Goal: Information Seeking & Learning: Learn about a topic

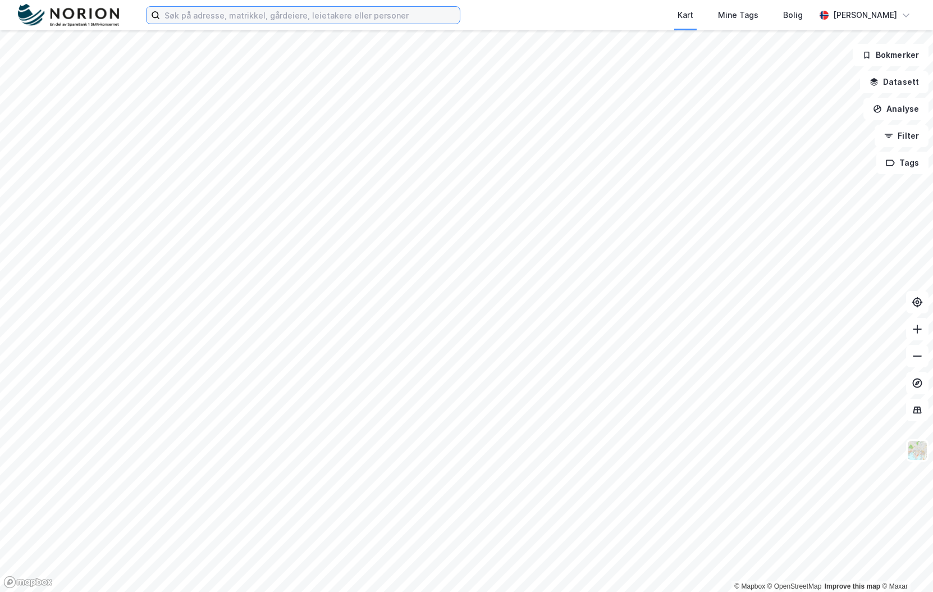
click at [383, 10] on input at bounding box center [310, 15] width 300 height 17
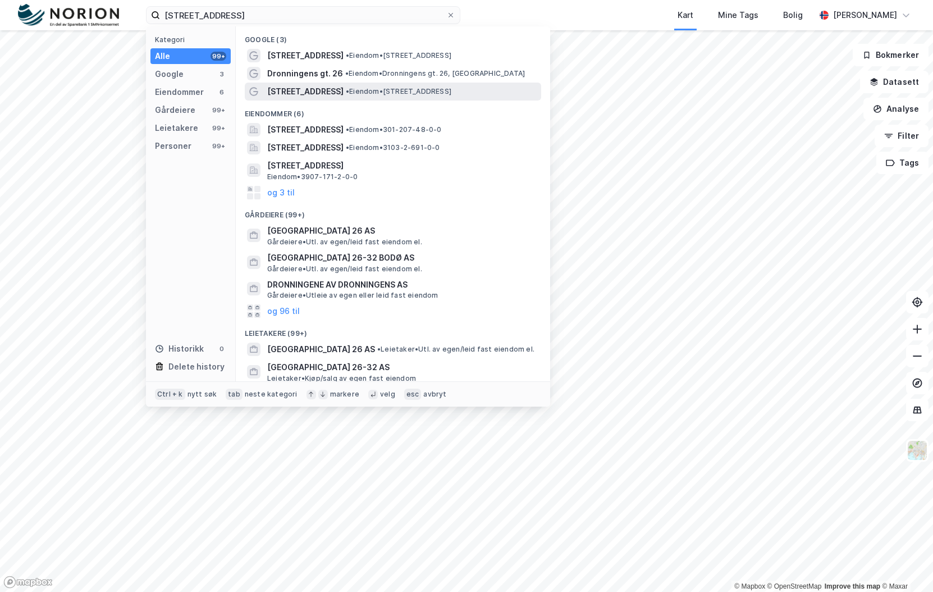
click at [370, 91] on span "• Eiendom • [STREET_ADDRESS]" at bounding box center [399, 91] width 106 height 9
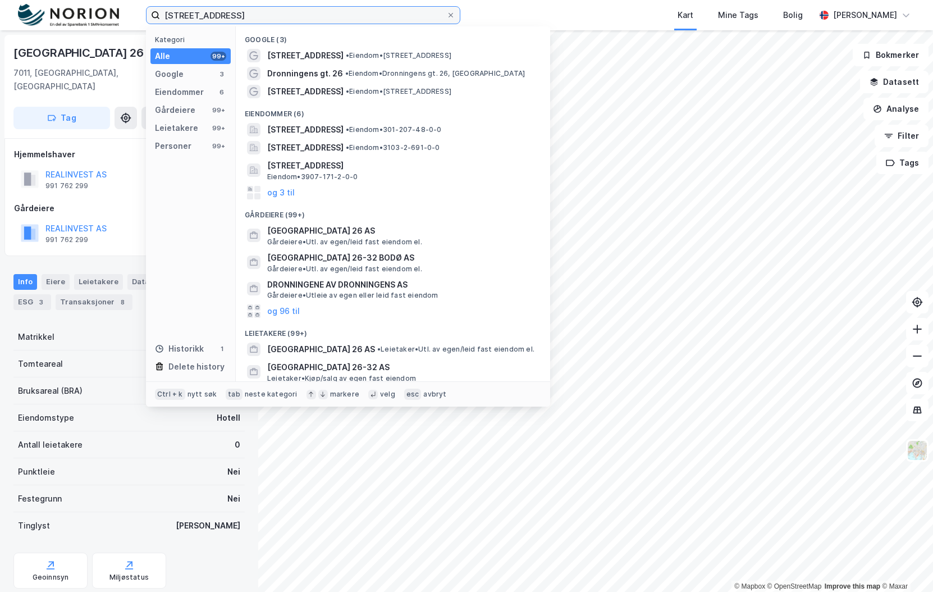
click at [262, 11] on input "[STREET_ADDRESS]" at bounding box center [303, 15] width 286 height 17
type input "S"
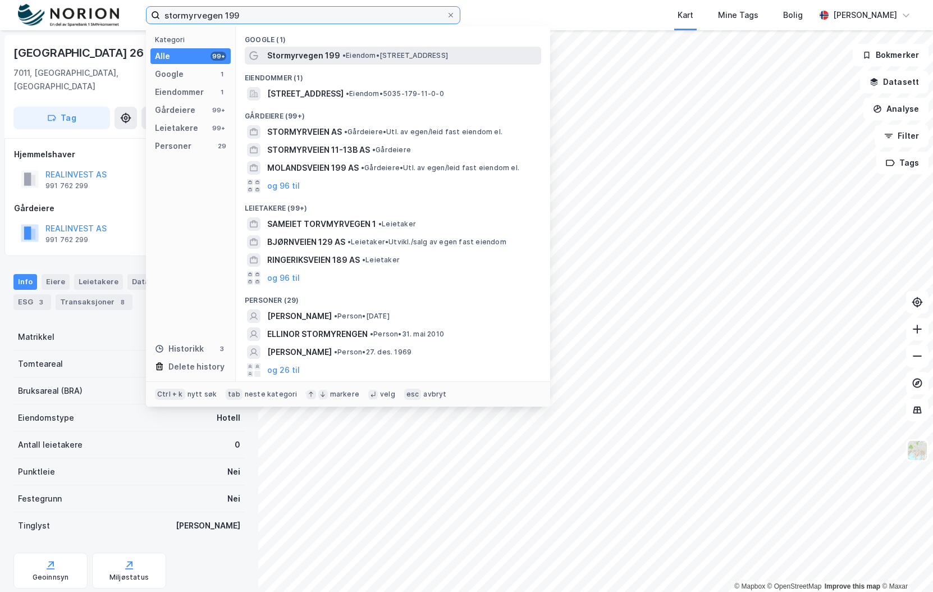
type input "stormyrvegen 199"
click at [293, 57] on span "Stormyrvegen 199" at bounding box center [303, 55] width 73 height 13
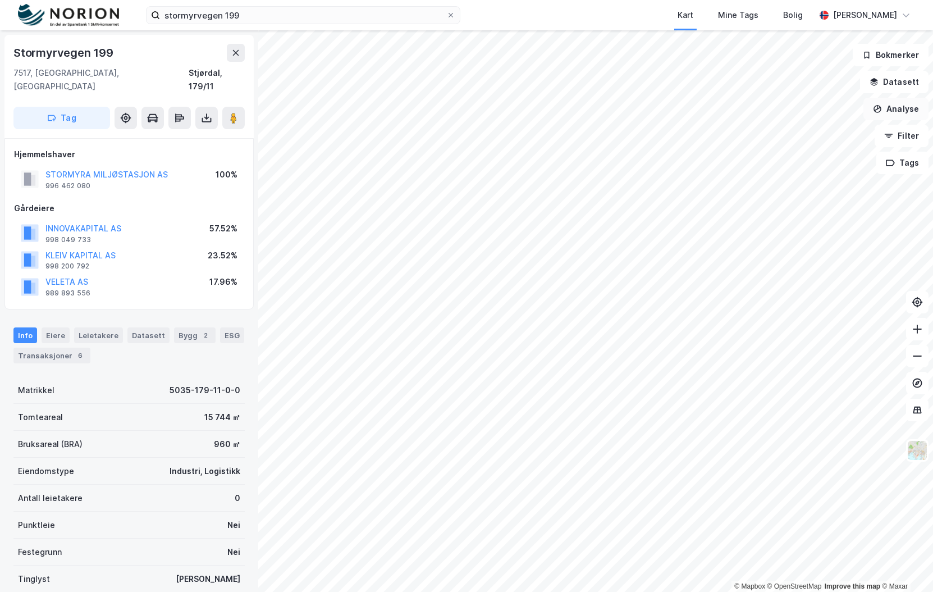
click at [899, 112] on button "Analyse" at bounding box center [895, 109] width 65 height 22
click at [780, 134] on div "Tegn område" at bounding box center [798, 133] width 98 height 10
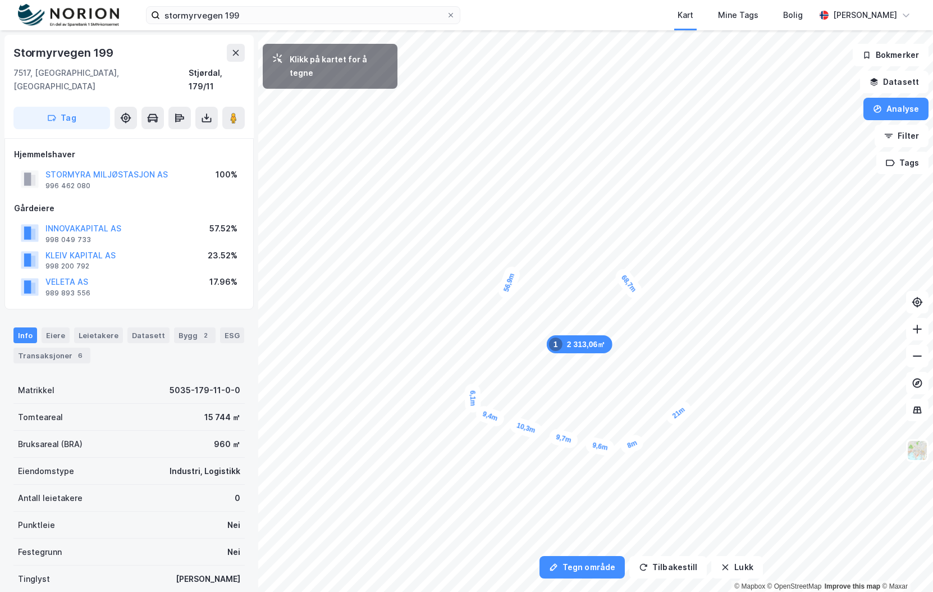
click at [472, 386] on div "6,1m" at bounding box center [472, 397] width 16 height 29
click at [469, 368] on div "4,2m" at bounding box center [471, 378] width 19 height 30
click at [417, 336] on div "3,9m" at bounding box center [425, 338] width 32 height 24
click at [396, 341] on div "5,3m" at bounding box center [406, 337] width 31 height 21
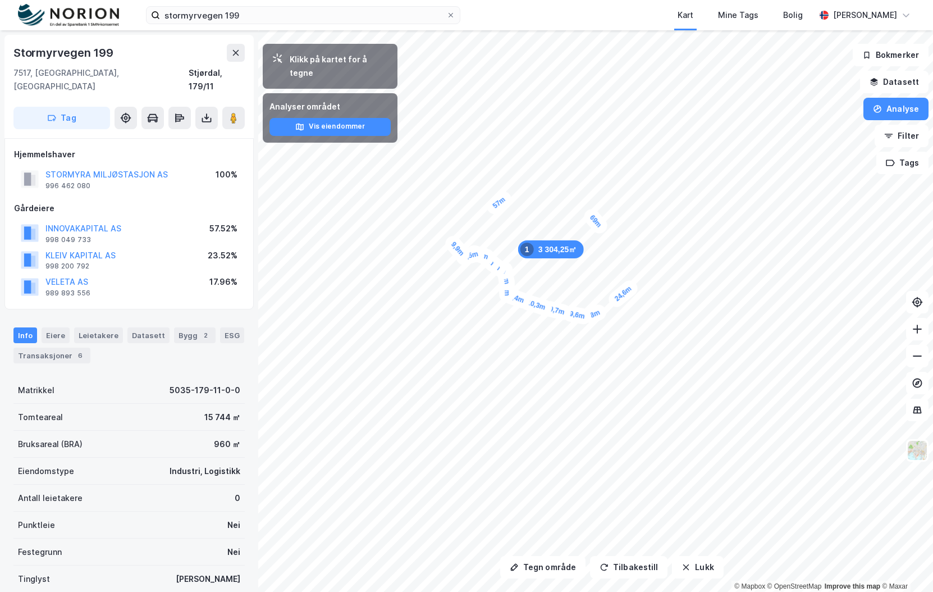
scroll to position [56, 0]
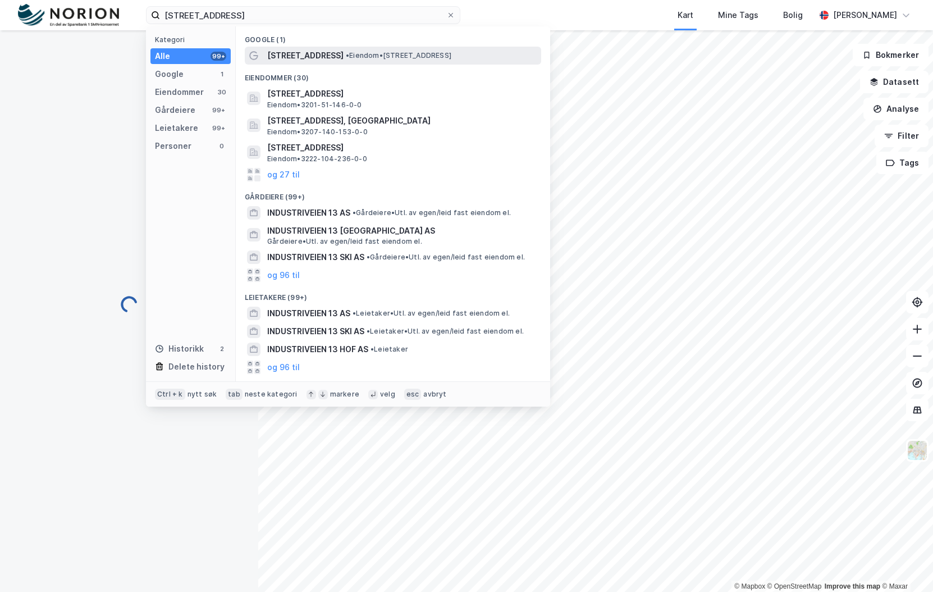
type input "[STREET_ADDRESS]"
click at [349, 57] on span "• Eiendom • [STREET_ADDRESS]" at bounding box center [399, 55] width 106 height 9
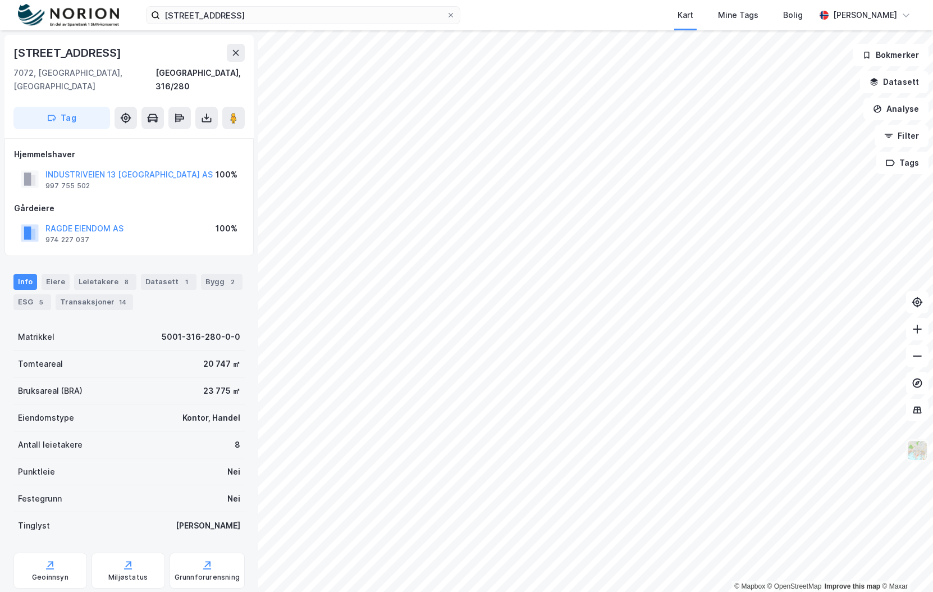
click at [915, 451] on img at bounding box center [916, 449] width 21 height 21
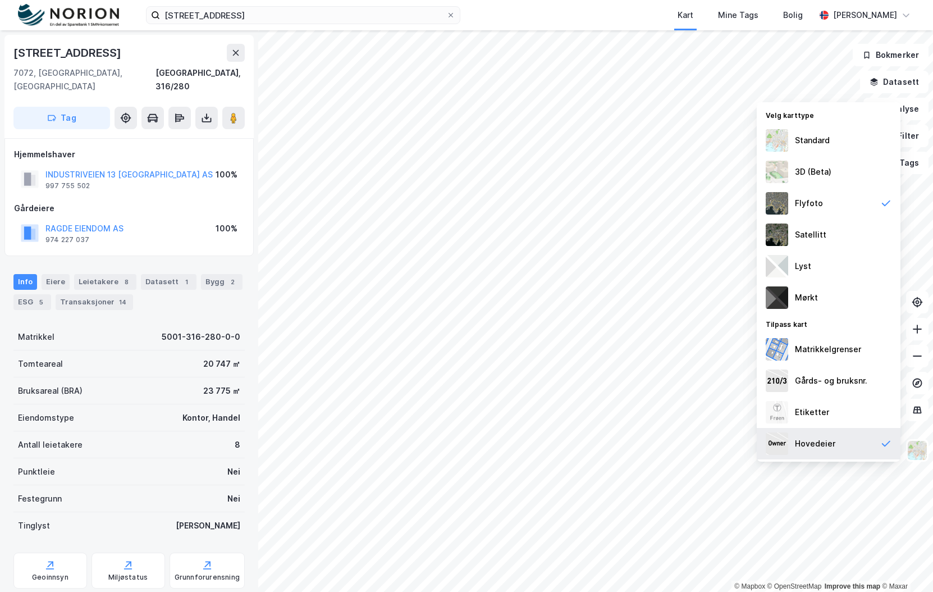
click at [842, 448] on div "Hovedeier" at bounding box center [829, 443] width 144 height 31
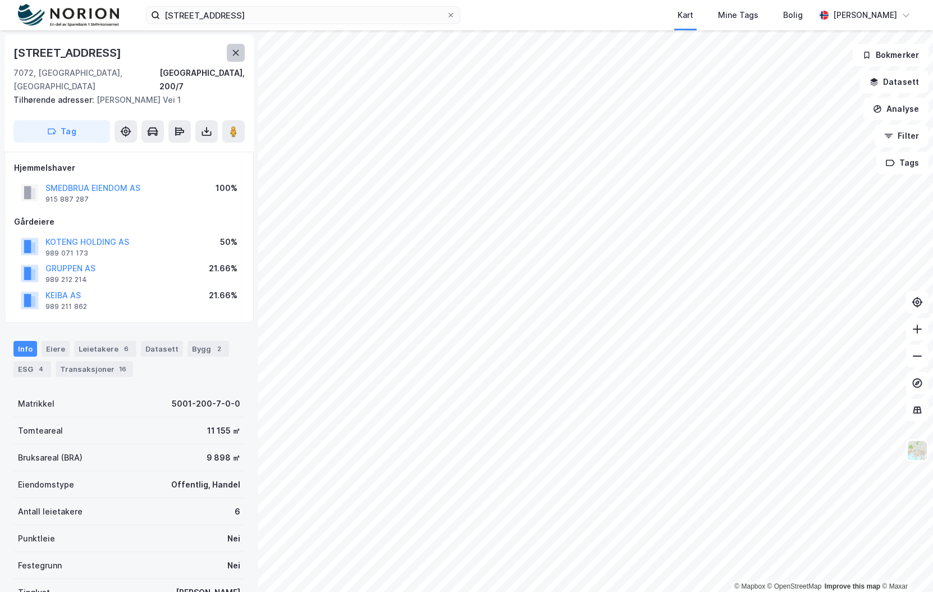
click at [235, 52] on icon at bounding box center [236, 53] width 6 height 6
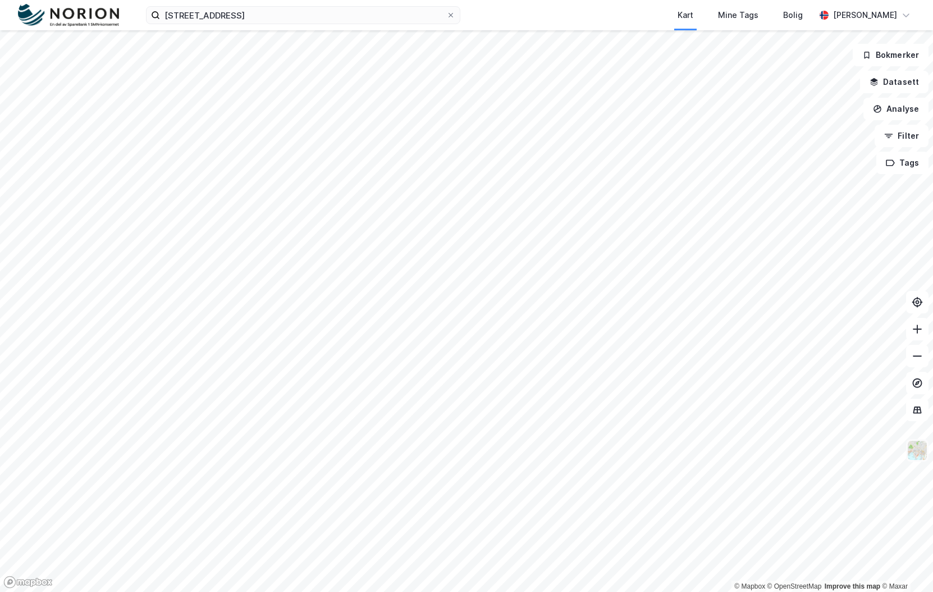
click at [910, 456] on img at bounding box center [916, 449] width 21 height 21
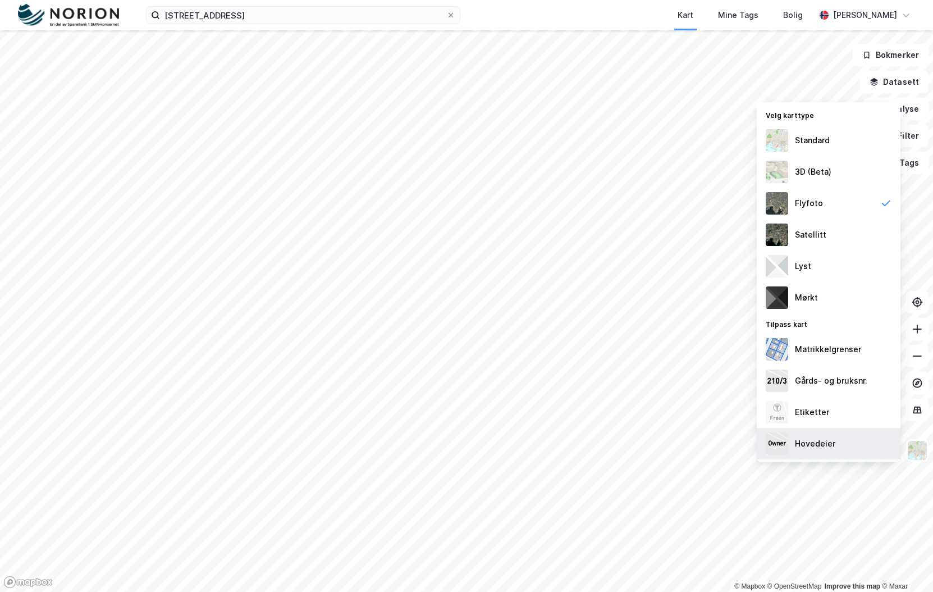
click at [817, 437] on div "Hovedeier" at bounding box center [815, 443] width 40 height 13
